Goal: Information Seeking & Learning: Learn about a topic

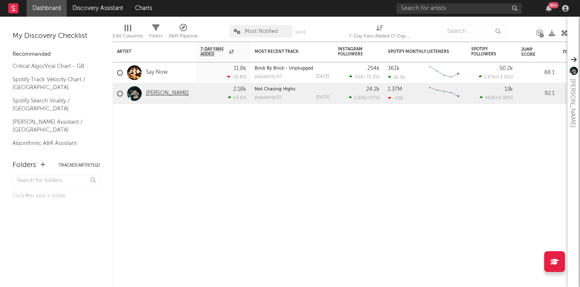
click at [150, 95] on link "[PERSON_NAME]" at bounding box center [167, 93] width 43 height 7
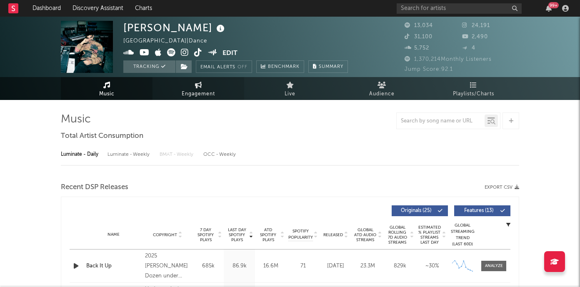
select select "6m"
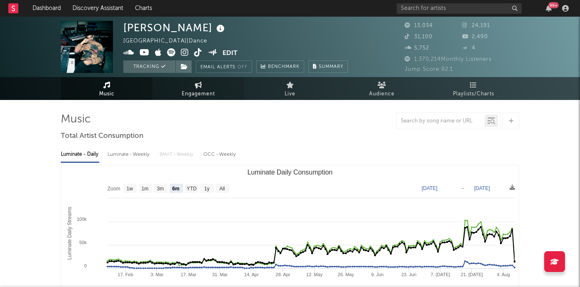
click at [187, 91] on span "Engagement" at bounding box center [198, 94] width 33 height 10
select select "1w"
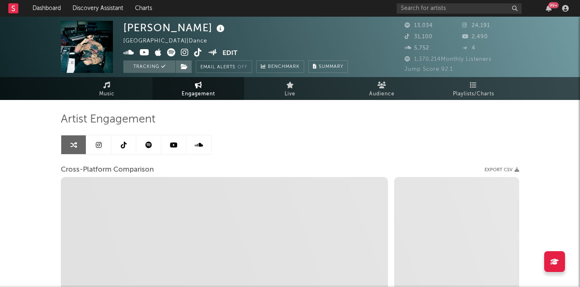
click at [95, 146] on link at bounding box center [98, 144] width 25 height 19
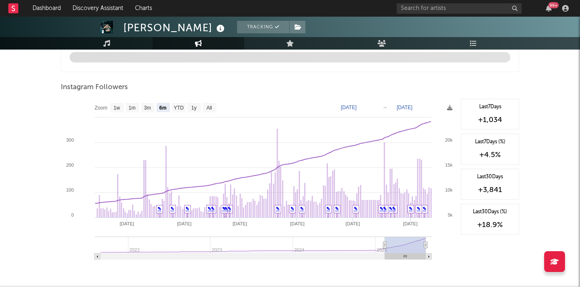
scroll to position [916, 0]
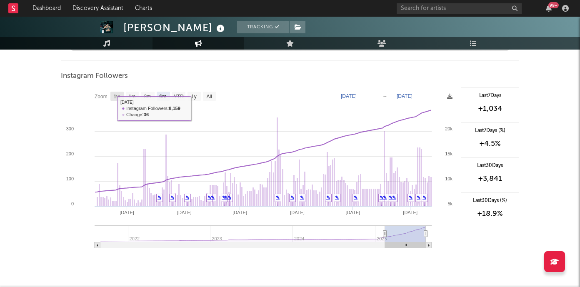
click at [118, 100] on rect at bounding box center [116, 96] width 13 height 9
select select "1w"
type input "[DATE]"
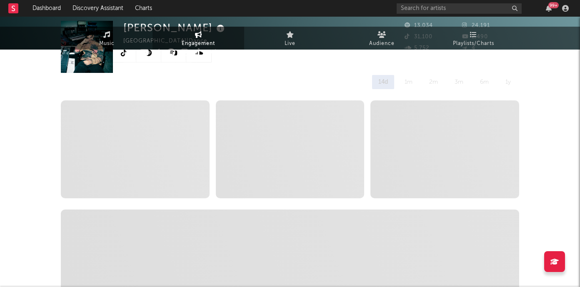
scroll to position [0, 0]
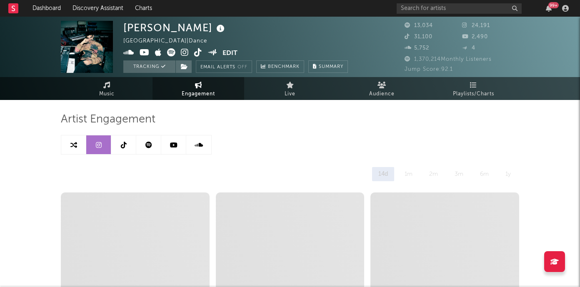
click at [131, 143] on link at bounding box center [123, 144] width 25 height 19
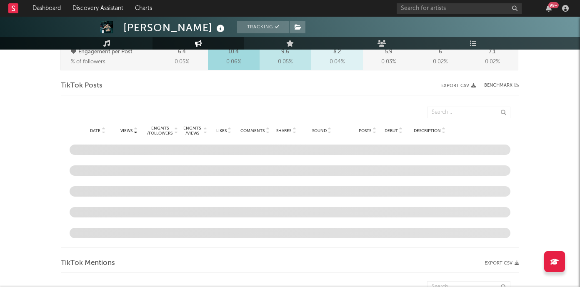
select select "6m"
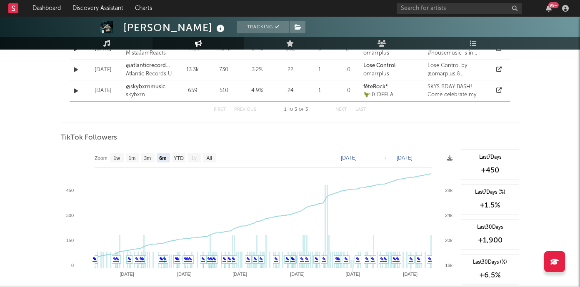
scroll to position [680, 0]
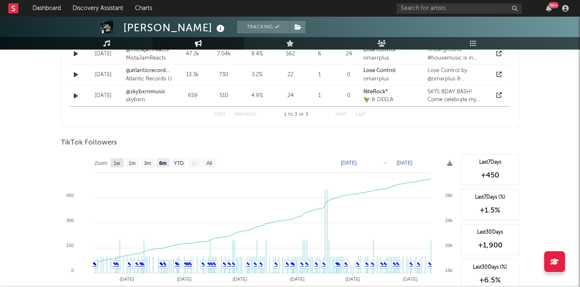
click at [114, 163] on text "1w" at bounding box center [117, 163] width 7 height 6
select select "1w"
type input "[DATE]"
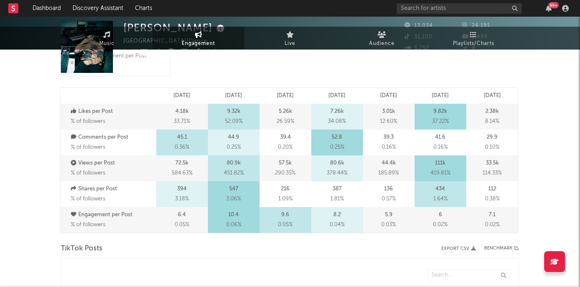
scroll to position [0, 0]
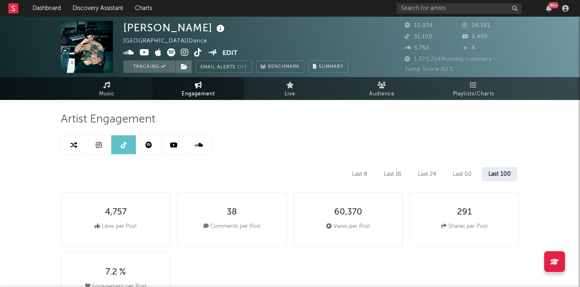
click at [185, 145] on link at bounding box center [173, 144] width 25 height 19
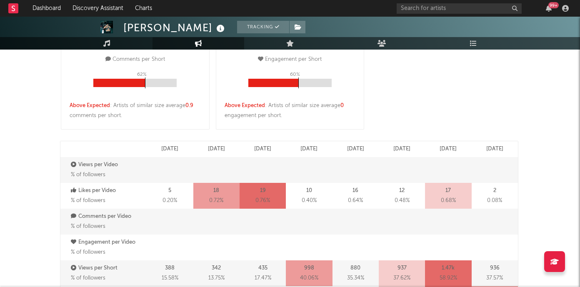
select select "6m"
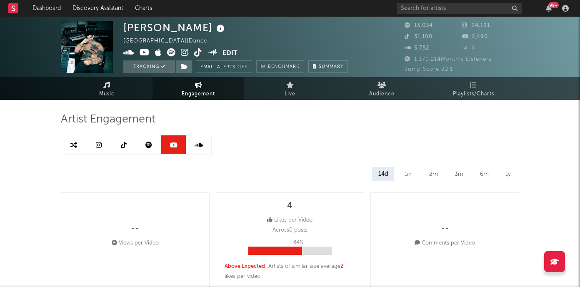
click at [150, 146] on icon at bounding box center [148, 145] width 7 height 7
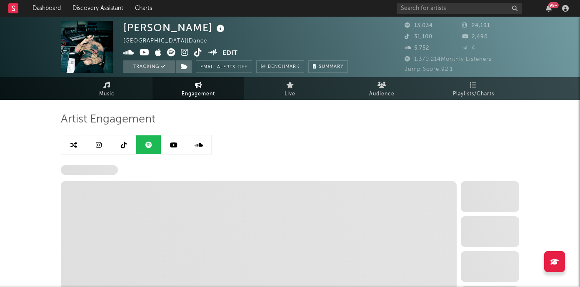
select select "6m"
select select "1w"
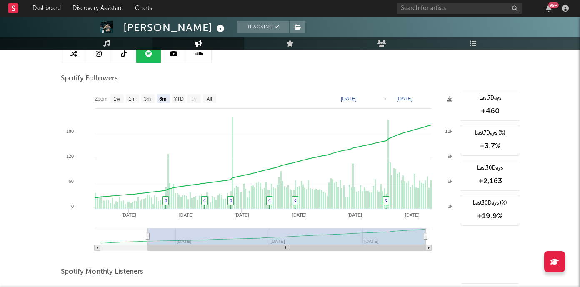
scroll to position [66, 0]
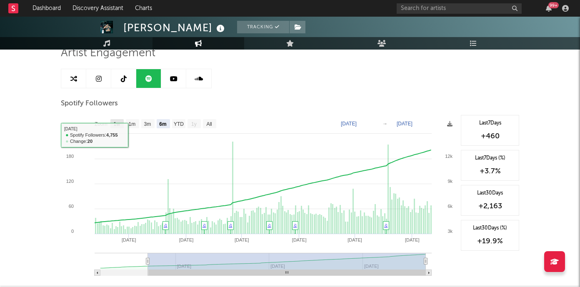
click at [119, 122] on text "1w" at bounding box center [117, 124] width 7 height 6
select select "1w"
type input "[DATE]"
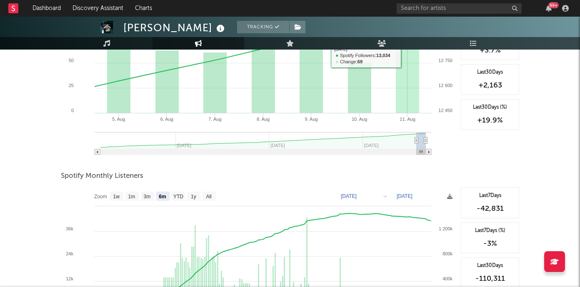
scroll to position [225, 0]
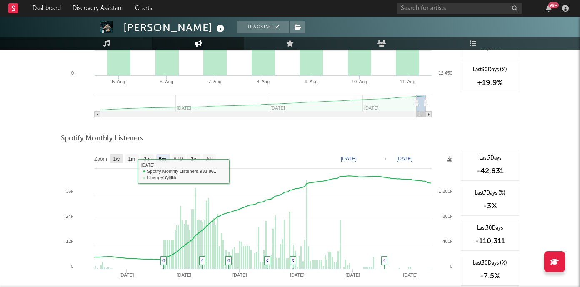
click at [114, 160] on text "1w" at bounding box center [116, 159] width 7 height 6
select select "1w"
type input "[DATE]"
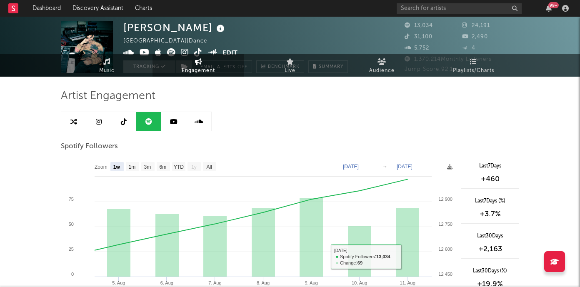
scroll to position [0, 0]
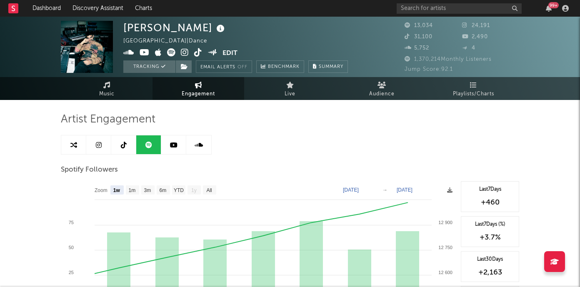
click at [204, 146] on link at bounding box center [198, 144] width 25 height 19
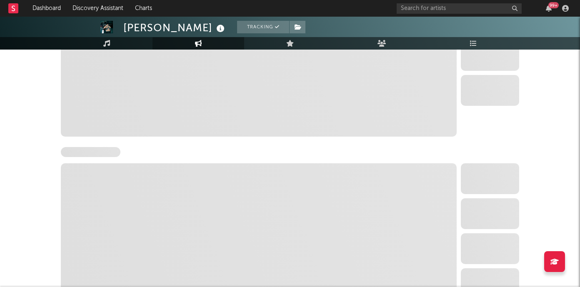
select select "6m"
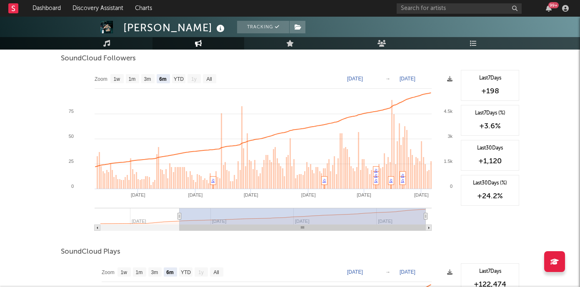
scroll to position [500, 0]
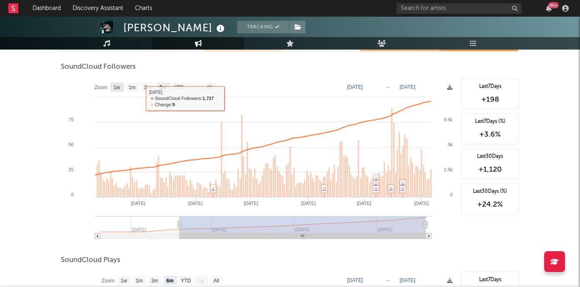
click at [117, 83] on rect at bounding box center [116, 87] width 13 height 9
select select "1w"
type input "[DATE]"
